Goal: Check status: Check status

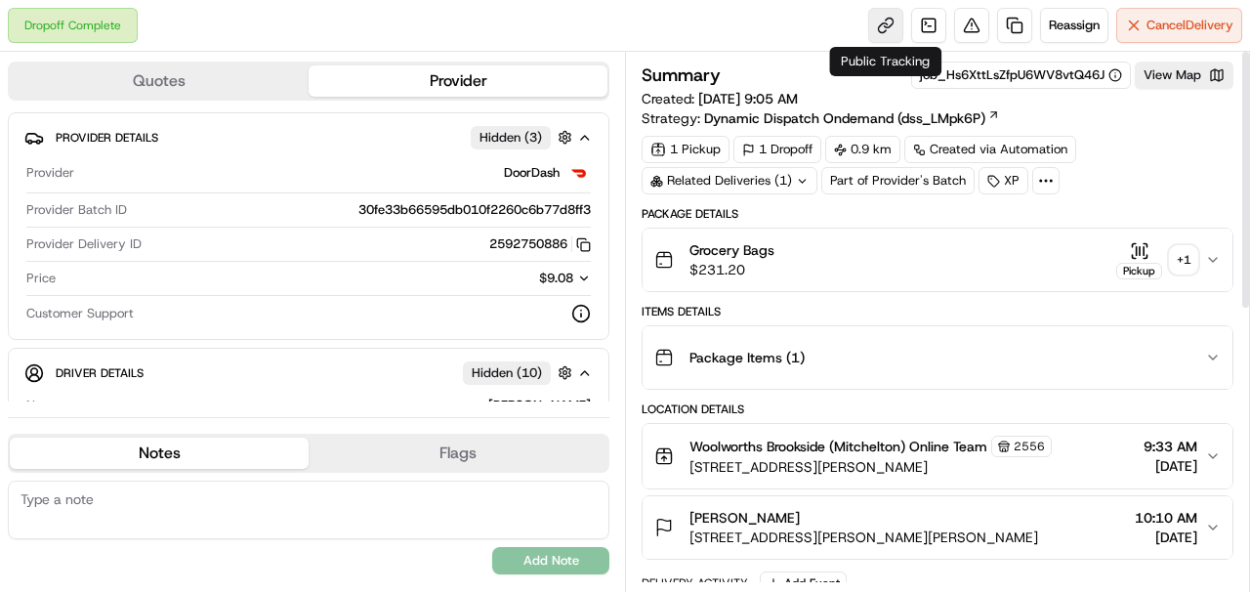
click at [896, 25] on link at bounding box center [886, 25] width 35 height 35
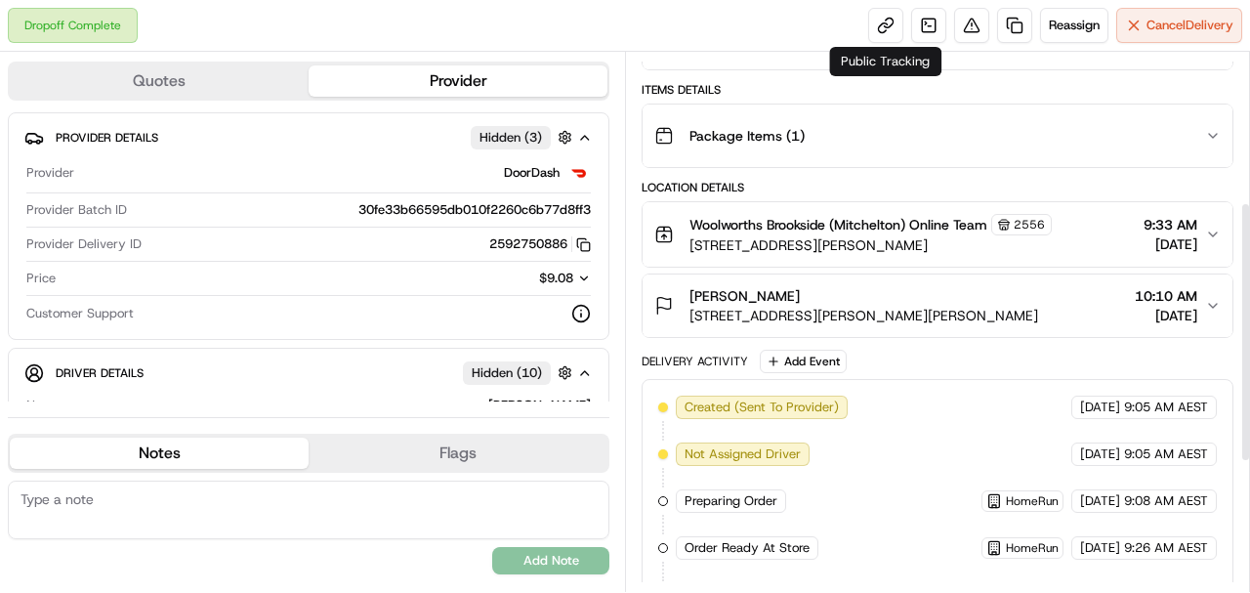
scroll to position [64, 0]
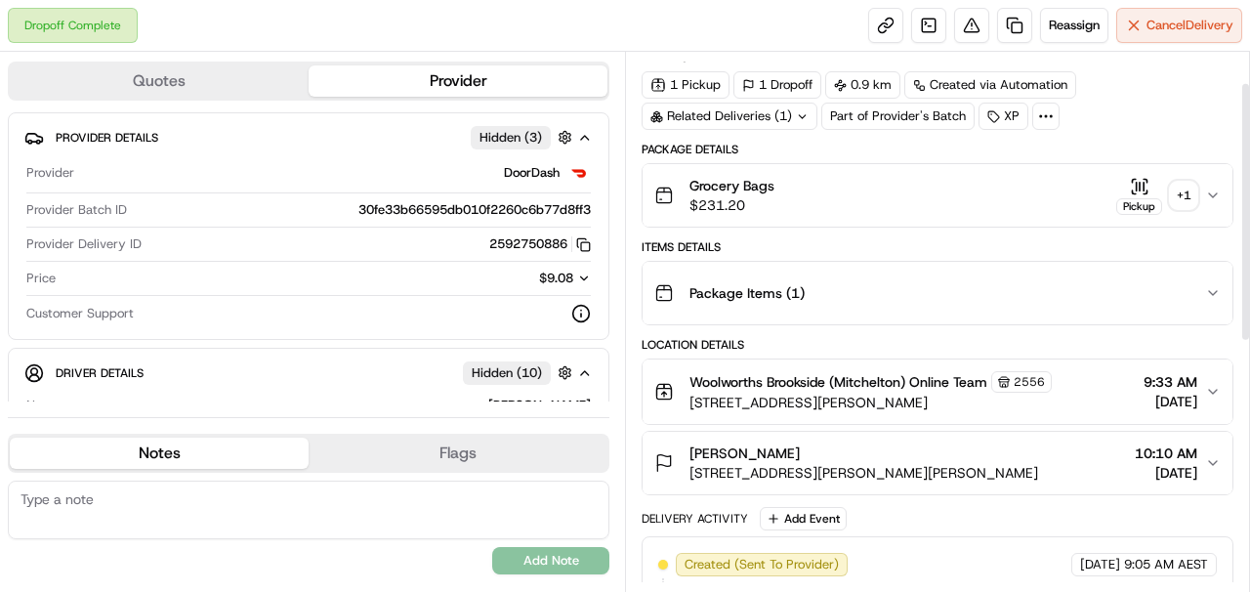
click at [1178, 190] on div "+ 1" at bounding box center [1183, 195] width 27 height 27
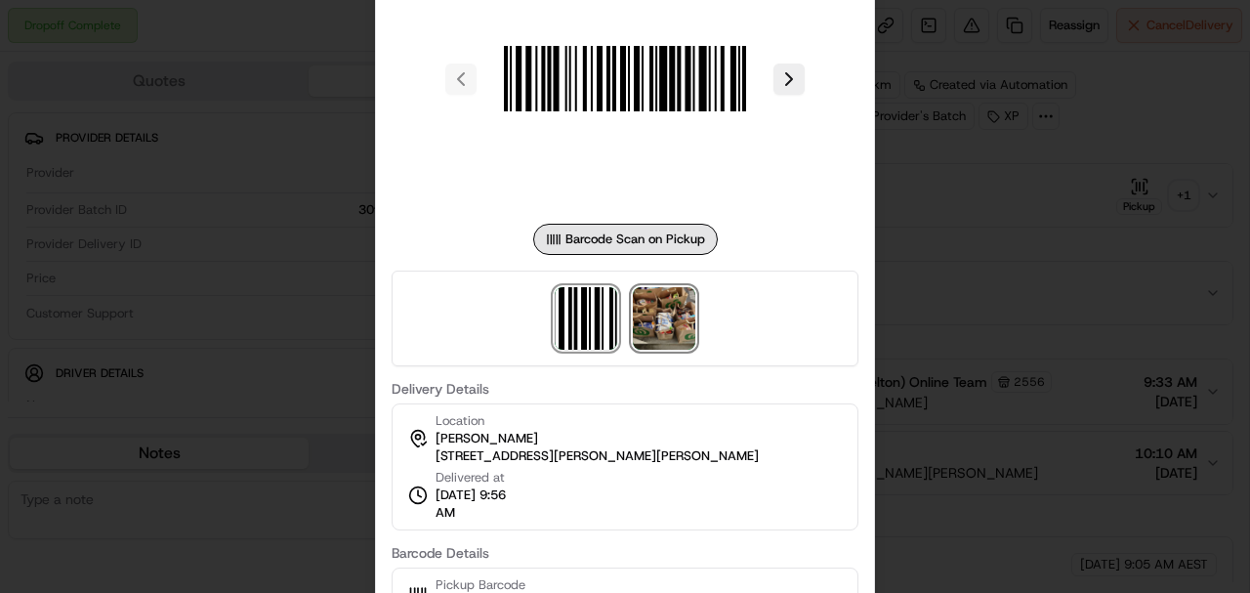
click at [651, 297] on img at bounding box center [664, 318] width 63 height 63
